Goal: Task Accomplishment & Management: Complete application form

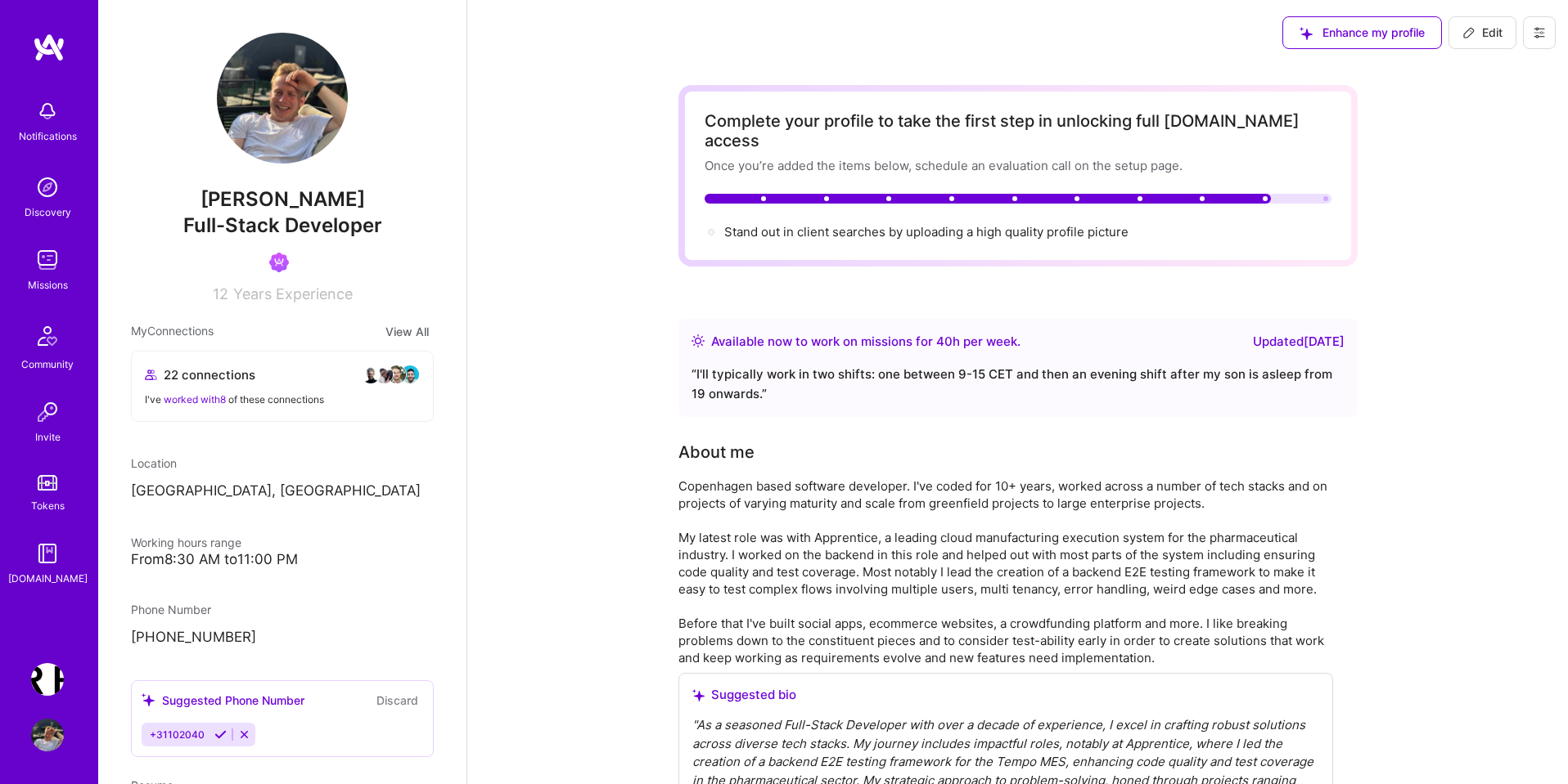
click at [47, 266] on img at bounding box center [47, 260] width 33 height 33
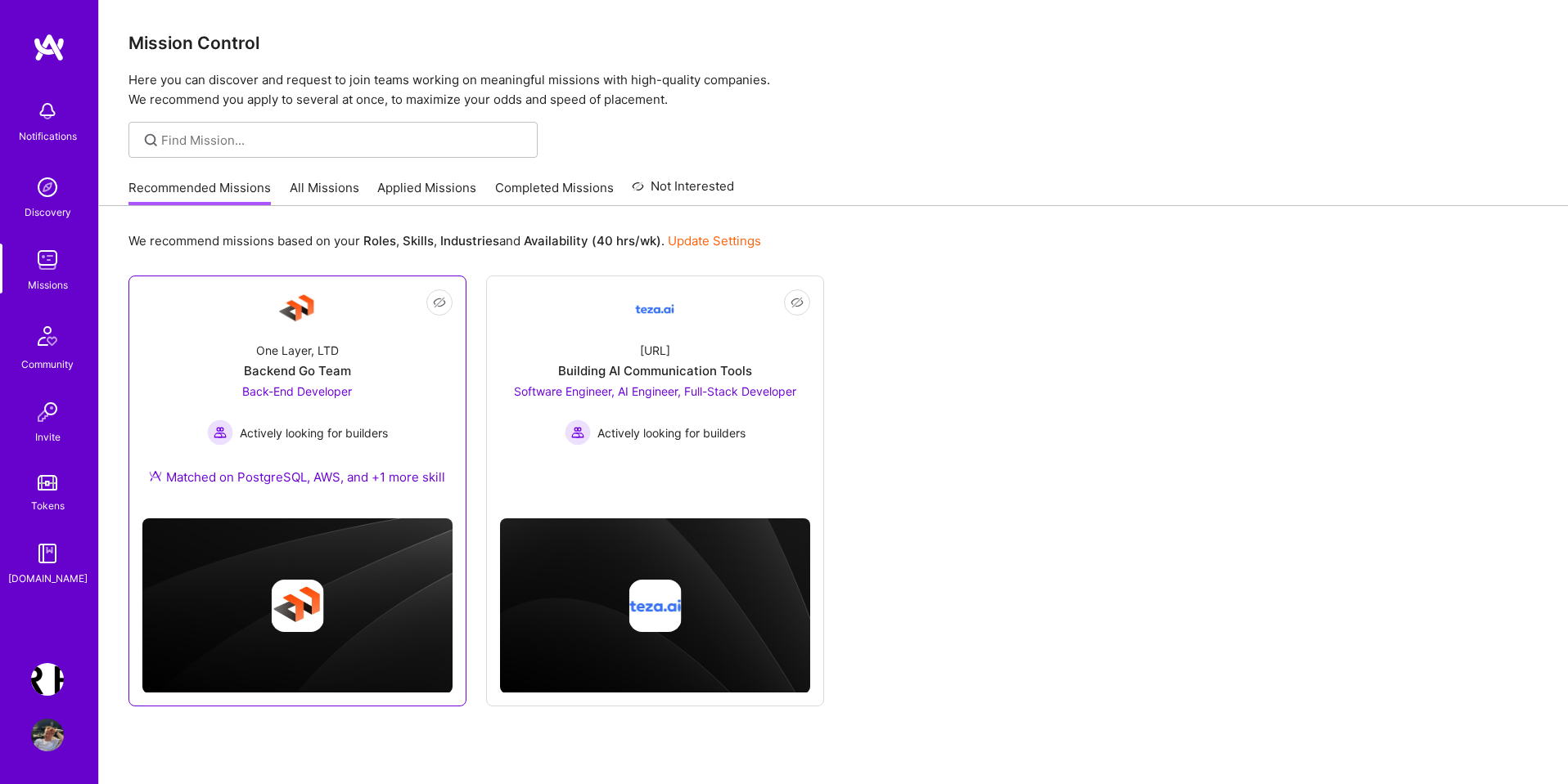
click at [316, 392] on span "Back-End Developer" at bounding box center [297, 392] width 110 height 14
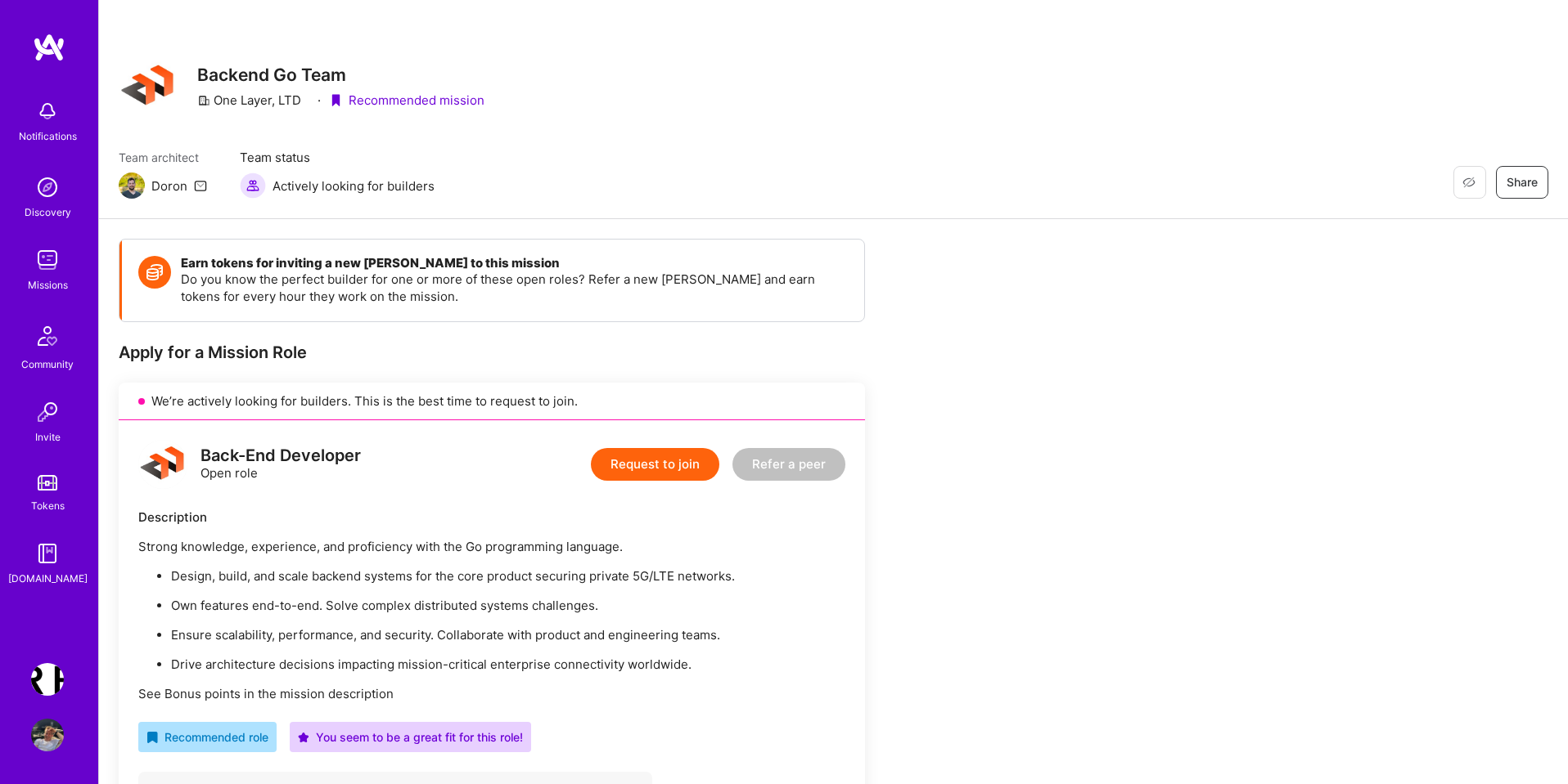
click at [663, 465] on button "Request to join" at bounding box center [655, 464] width 129 height 33
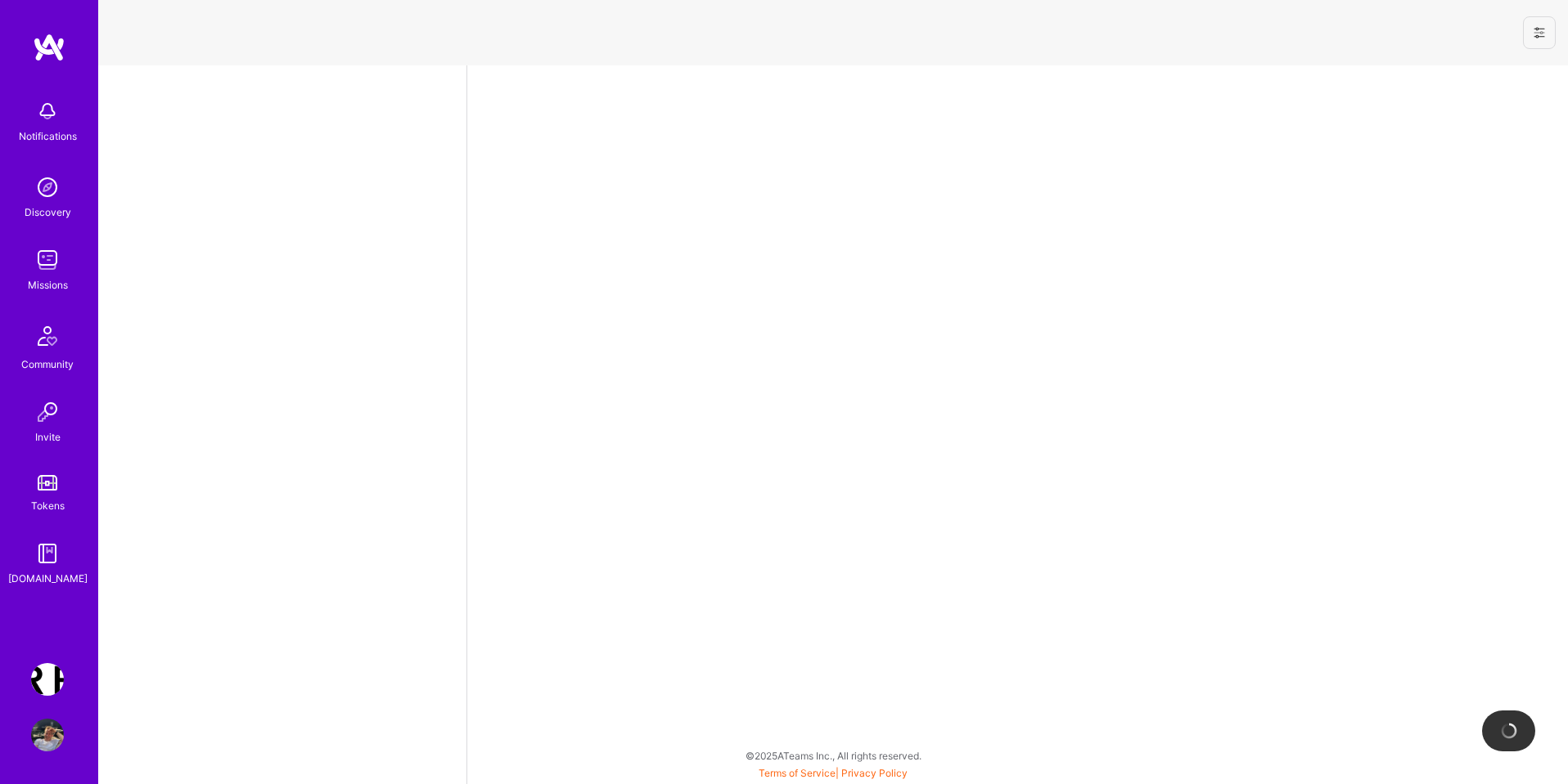
select select "DK"
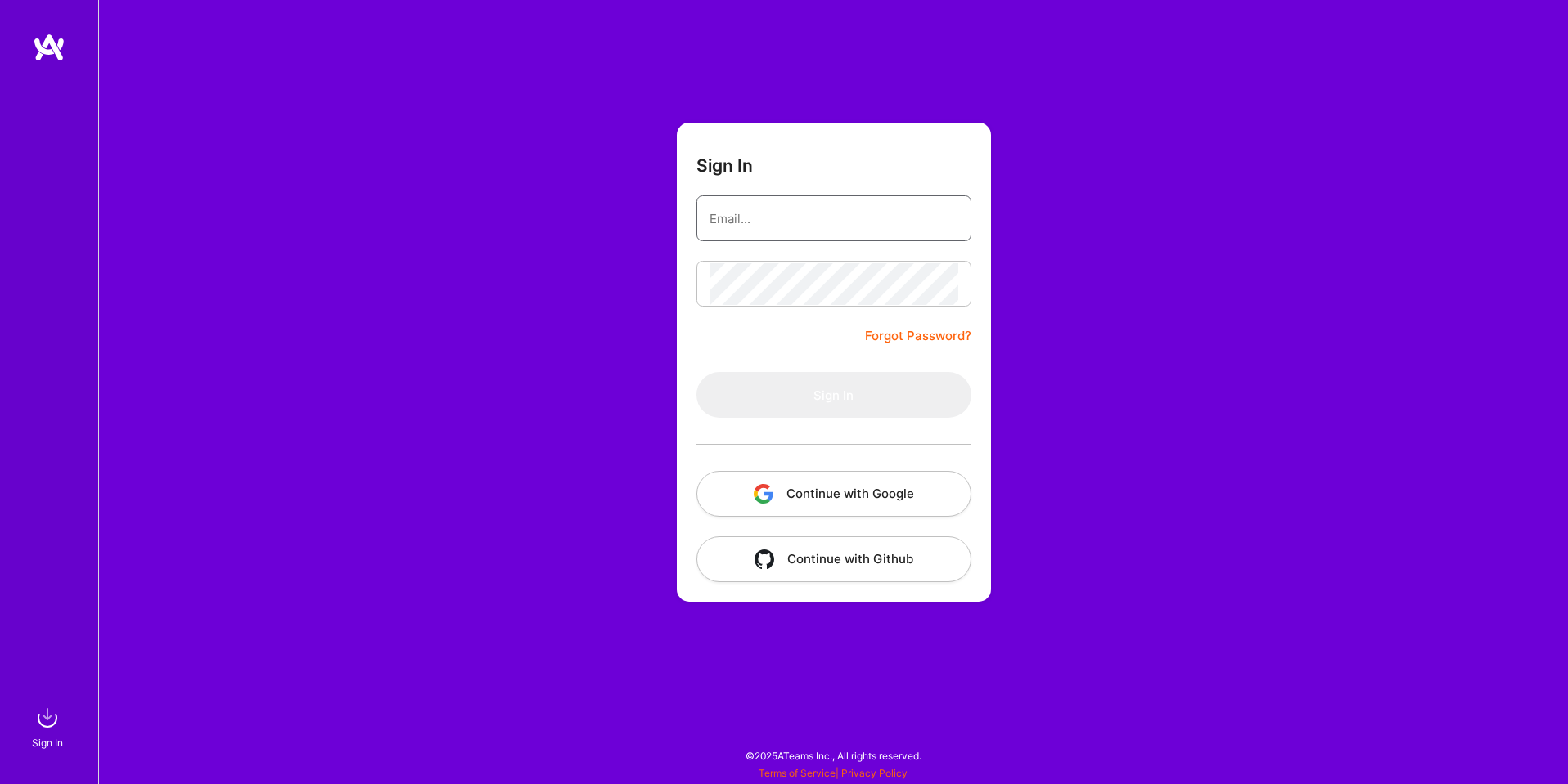
type input "sarahjanemills@gmail.com"
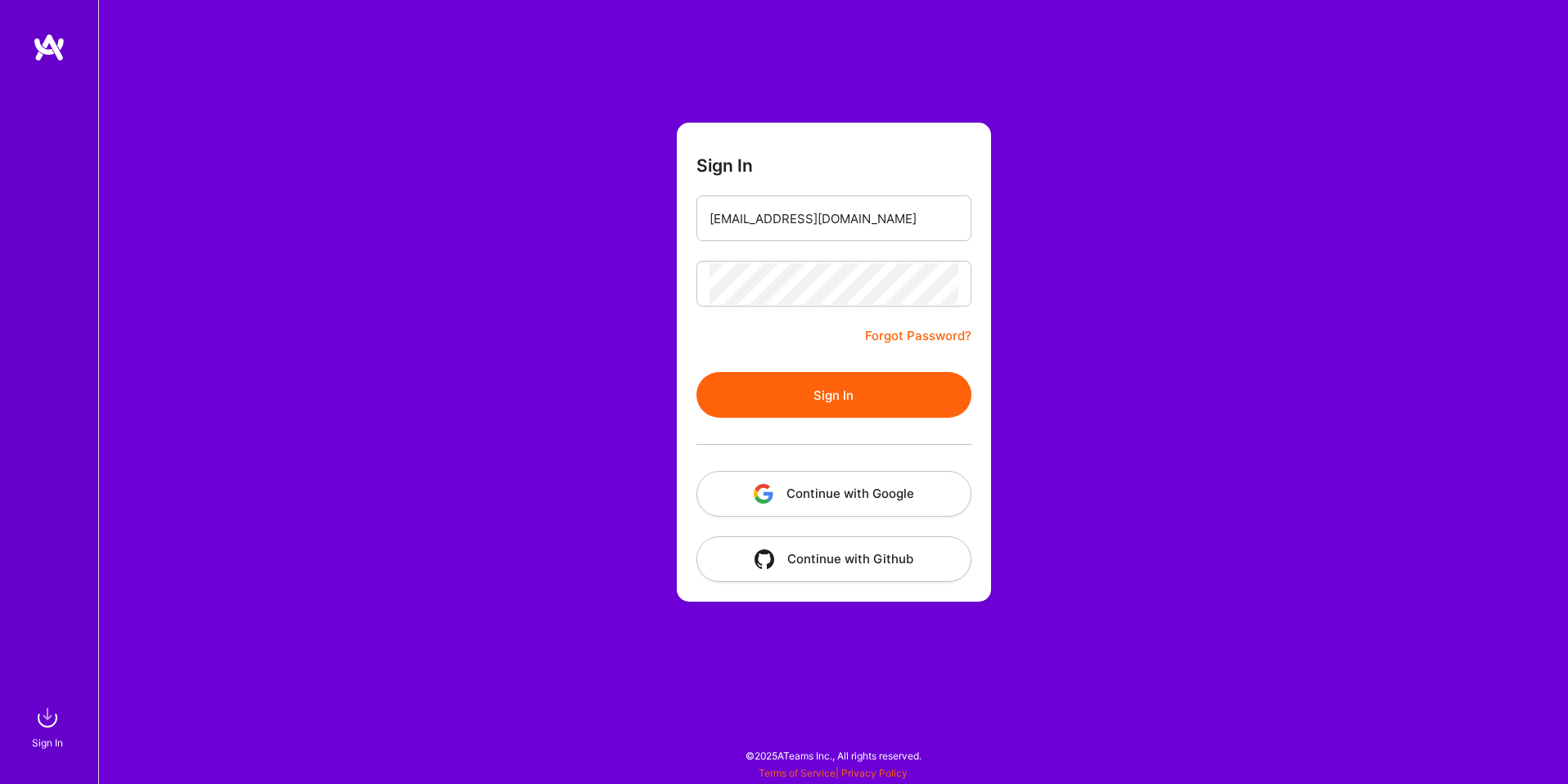
click at [892, 495] on button "Continue with Google" at bounding box center [833, 493] width 275 height 46
